Goal: Information Seeking & Learning: Learn about a topic

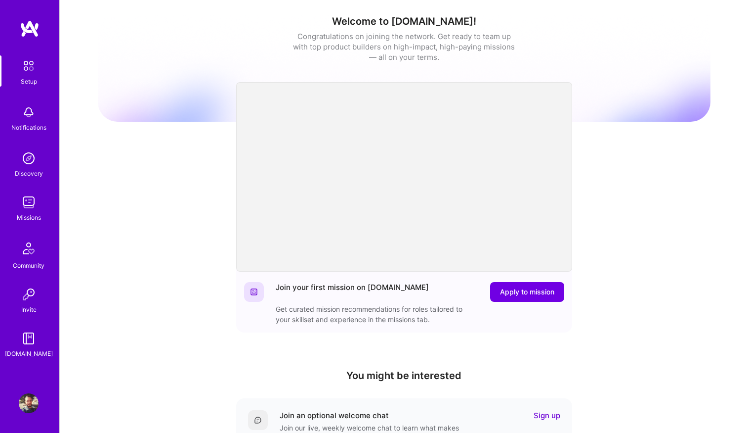
scroll to position [157, 0]
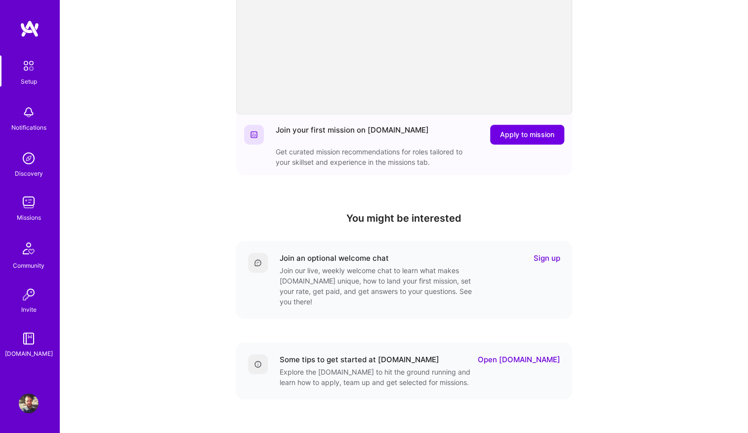
click at [35, 160] on img at bounding box center [29, 158] width 20 height 20
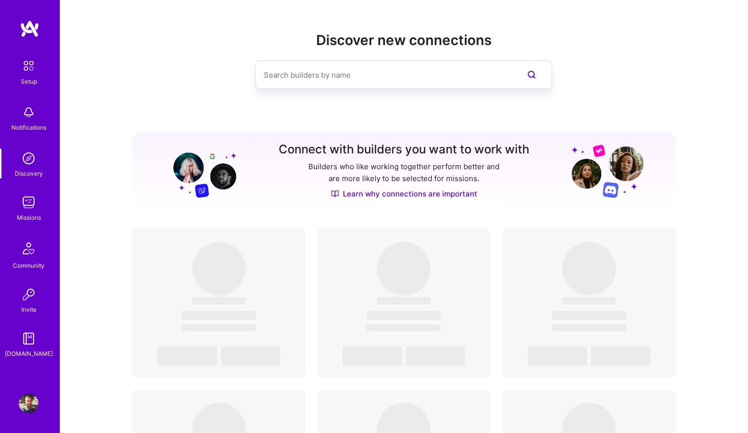
click at [27, 211] on img at bounding box center [29, 202] width 20 height 20
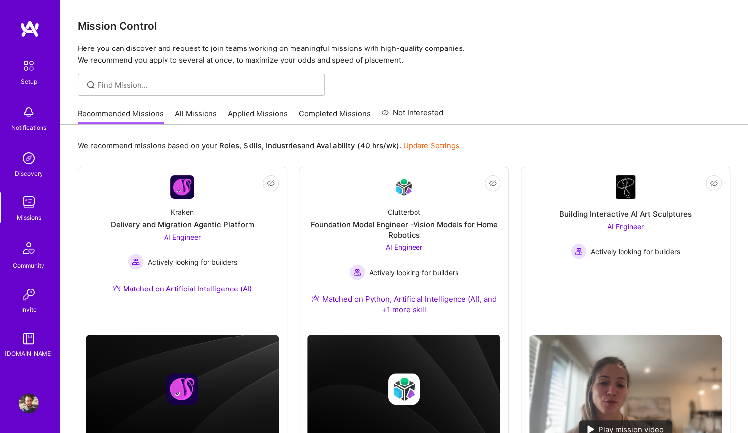
click at [171, 116] on div "Recommended Missions All Missions Applied Missions Completed Missions Not Inter…" at bounding box center [261, 113] width 366 height 21
click at [183, 115] on link "All Missions" at bounding box center [196, 116] width 42 height 16
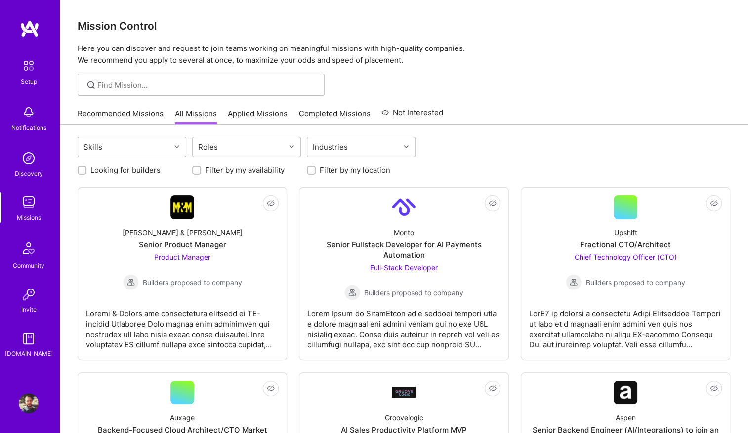
click at [143, 143] on div "Skills" at bounding box center [124, 147] width 92 height 20
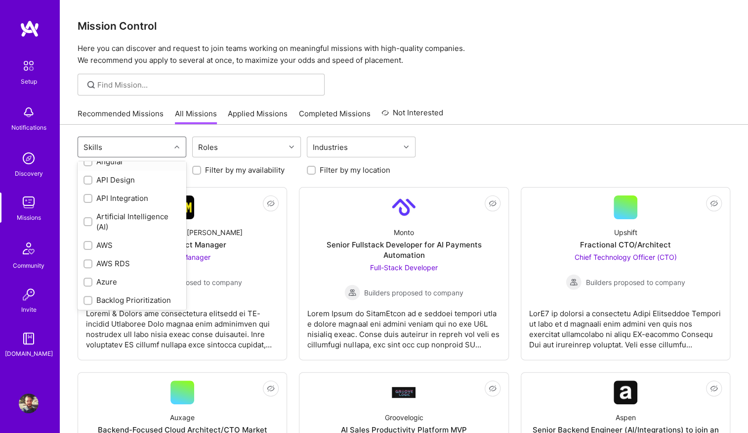
scroll to position [57, 0]
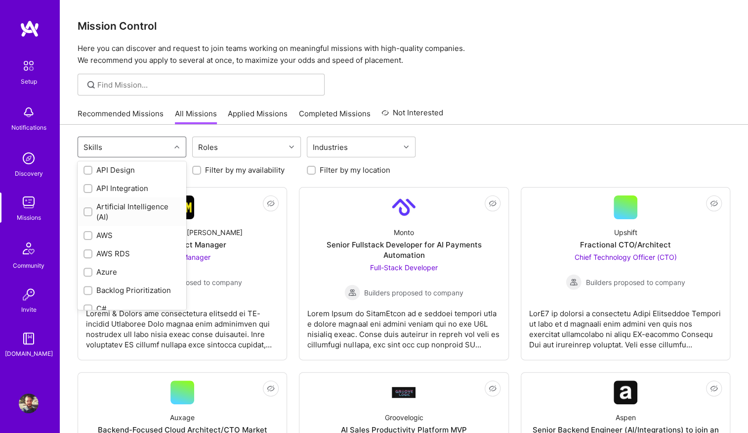
click at [138, 206] on div "Artificial Intelligence (AI)" at bounding box center [132, 211] width 97 height 21
checkbox input "true"
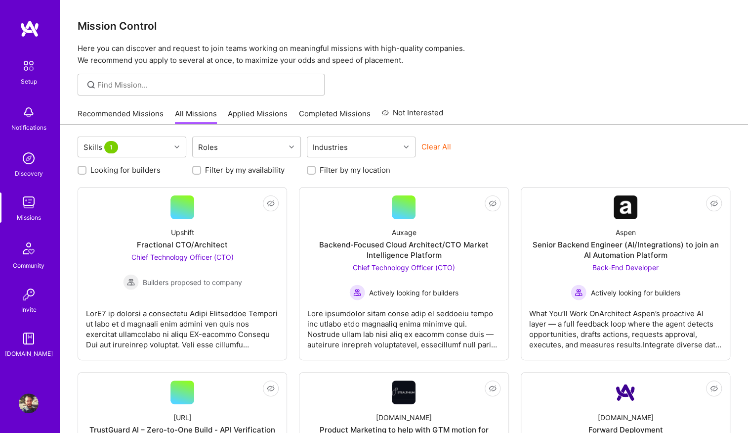
click at [497, 153] on div "Clear All" at bounding box center [476, 150] width 109 height 18
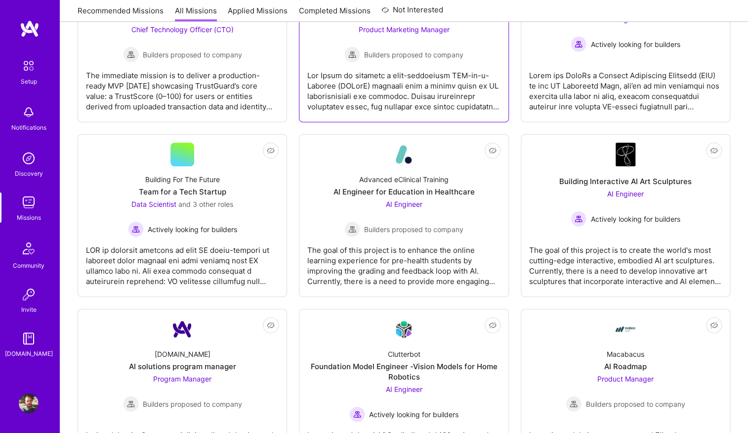
scroll to position [424, 0]
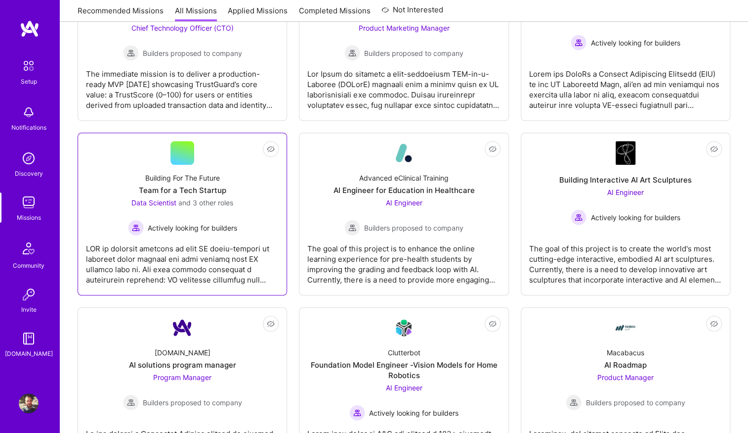
click at [199, 178] on div "Building For The Future" at bounding box center [182, 178] width 75 height 10
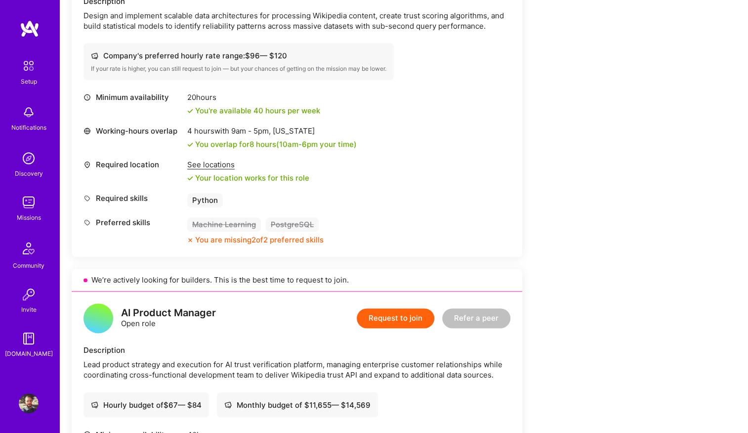
scroll to position [636, 0]
